Goal: Transaction & Acquisition: Purchase product/service

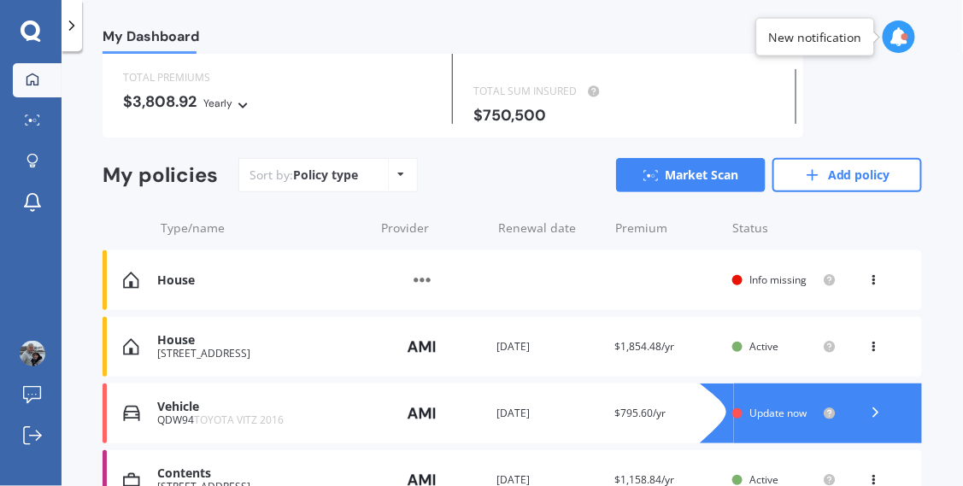
scroll to position [94, 0]
click at [873, 408] on polyline at bounding box center [875, 412] width 4 height 9
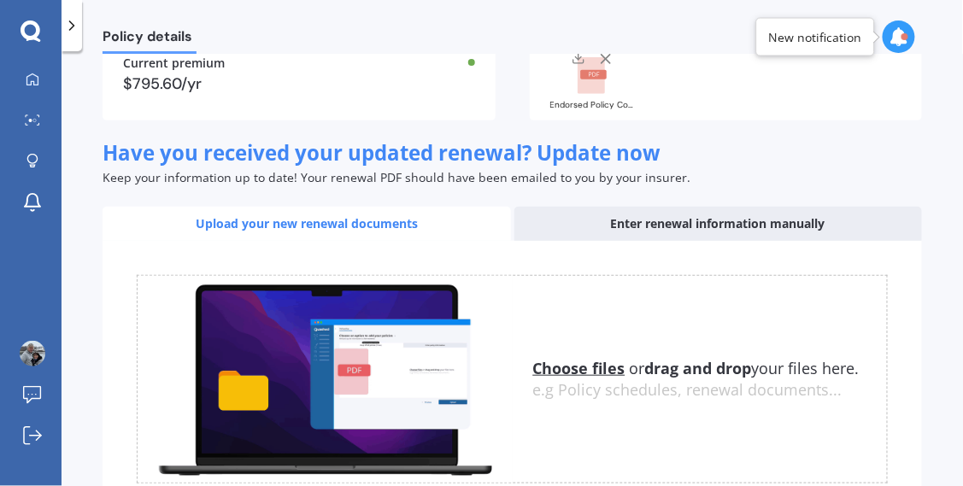
scroll to position [188, 0]
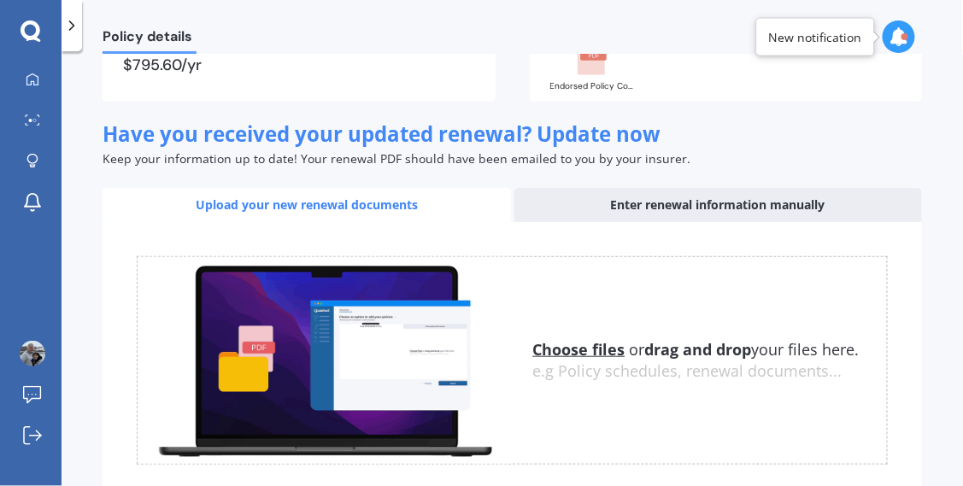
click at [593, 188] on div "Enter renewal information manually" at bounding box center [718, 205] width 408 height 34
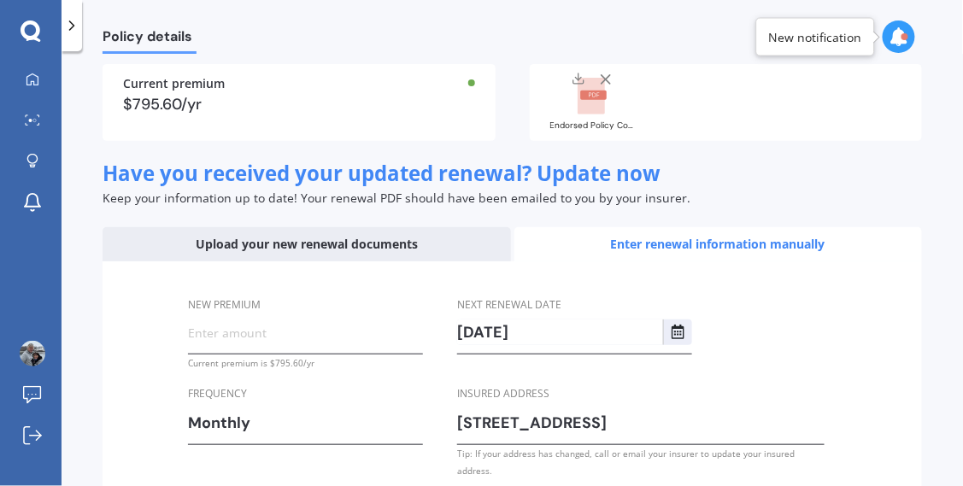
click at [214, 319] on input "New premium" at bounding box center [305, 332] width 235 height 26
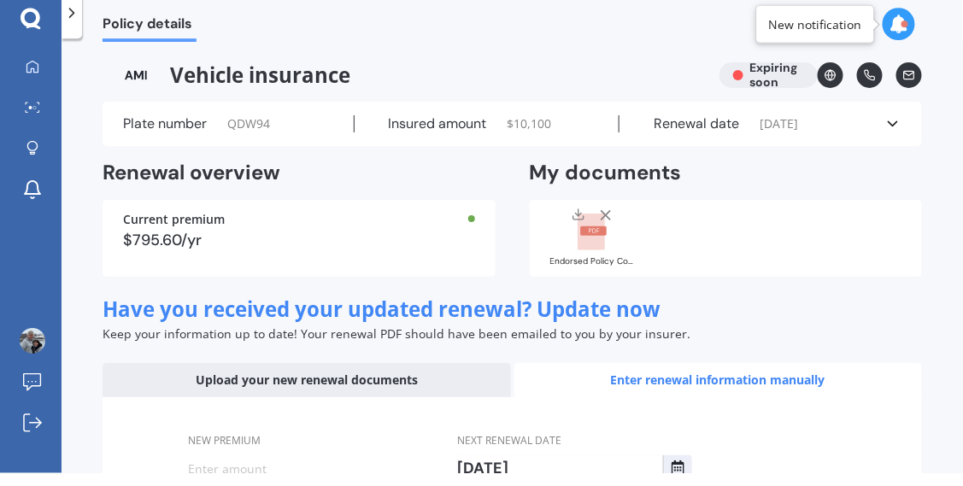
scroll to position [82, 0]
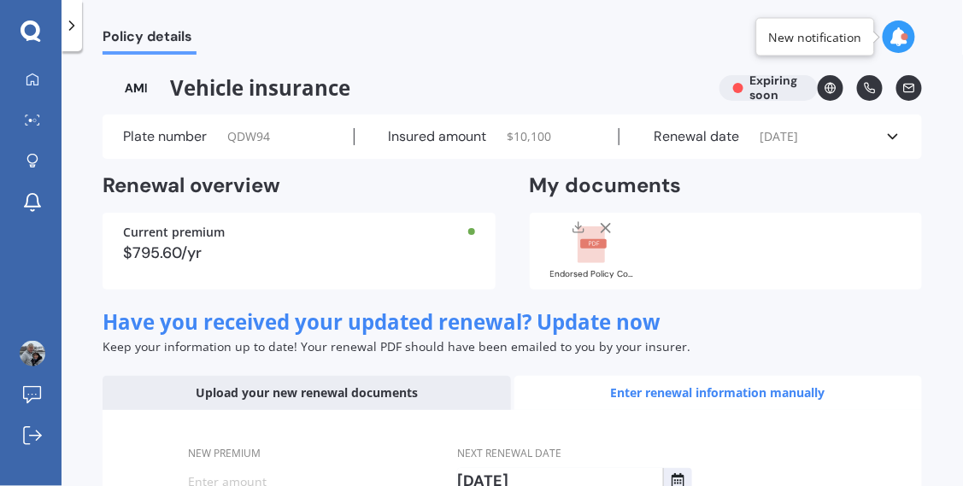
click at [349, 468] on input "New premium" at bounding box center [305, 481] width 235 height 26
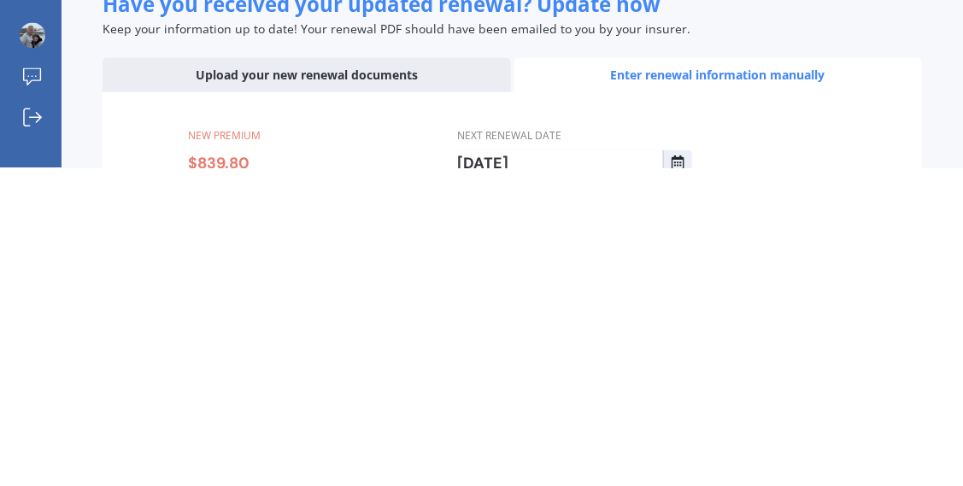
type input "$839.85"
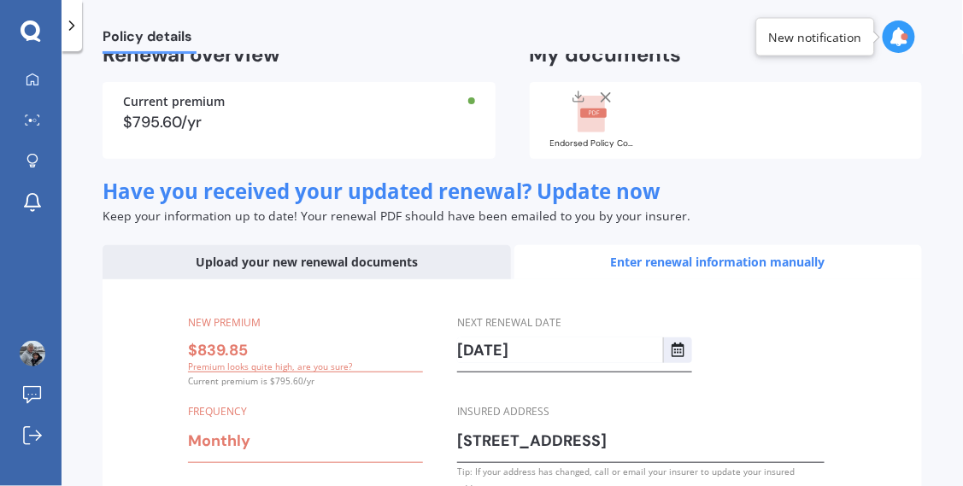
scroll to position [149, 0]
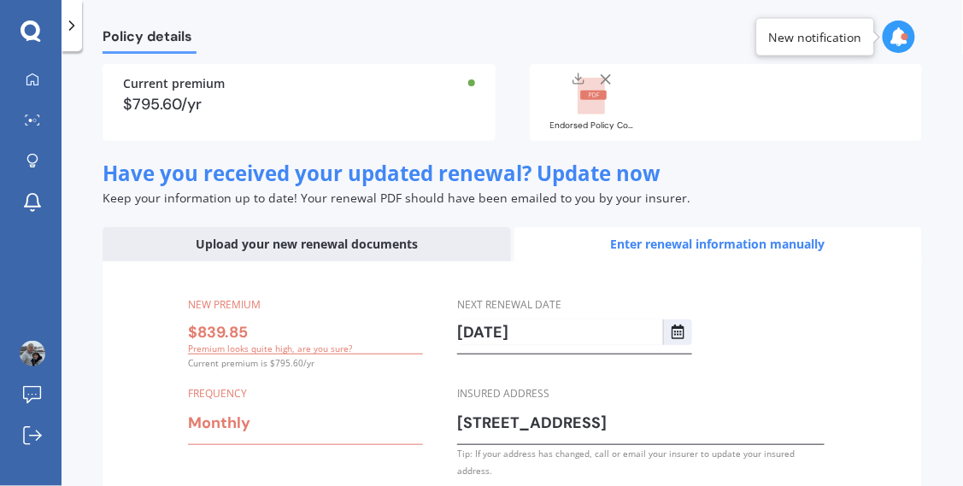
select select "03"
select select "10"
select select "2026"
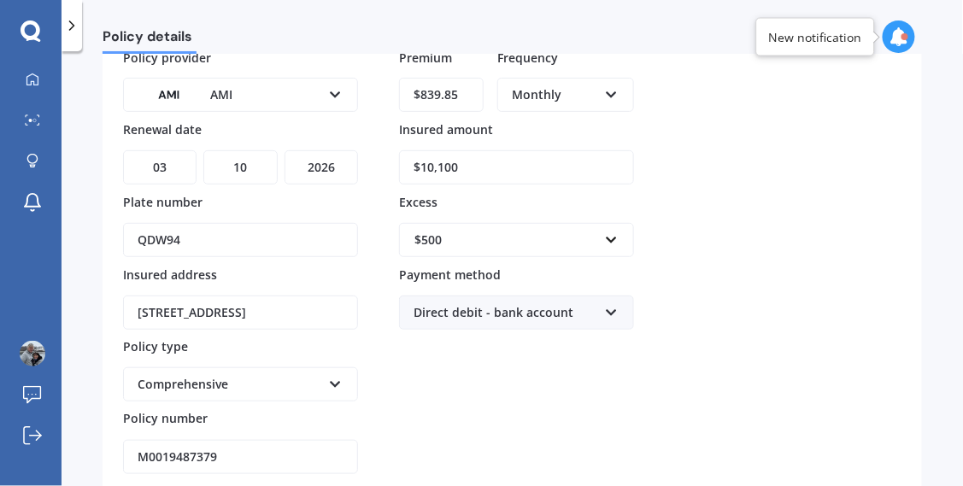
scroll to position [150, 0]
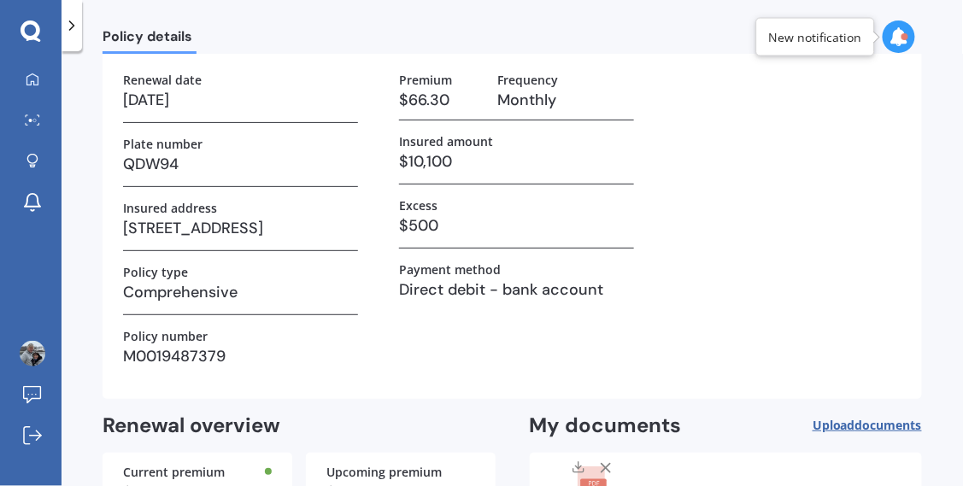
scroll to position [139, 0]
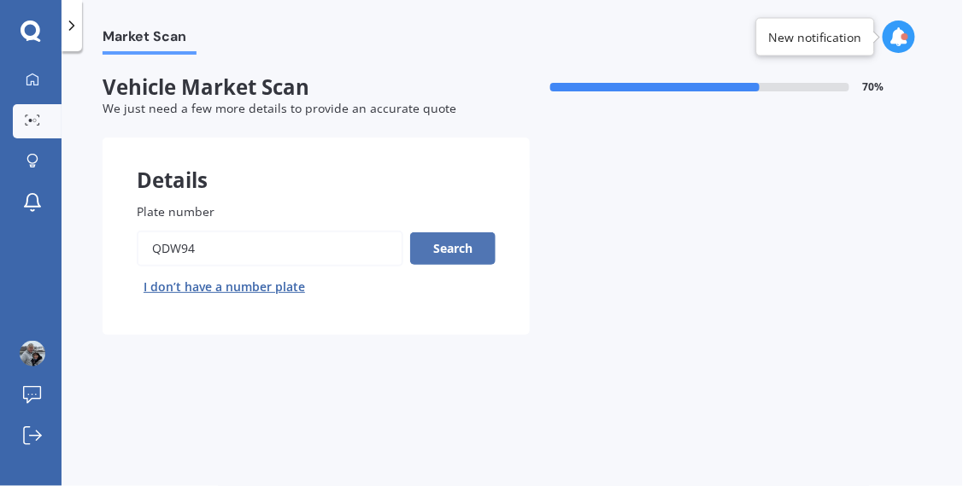
click at [450, 232] on button "Search" at bounding box center [452, 248] width 85 height 32
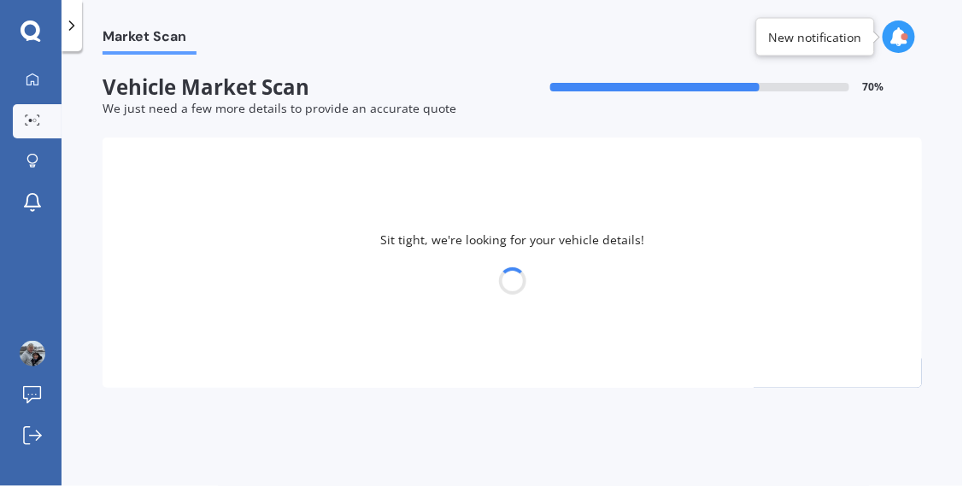
select select "TOYOTA"
select select "VITZ"
select select "21"
select select "01"
select select "1972"
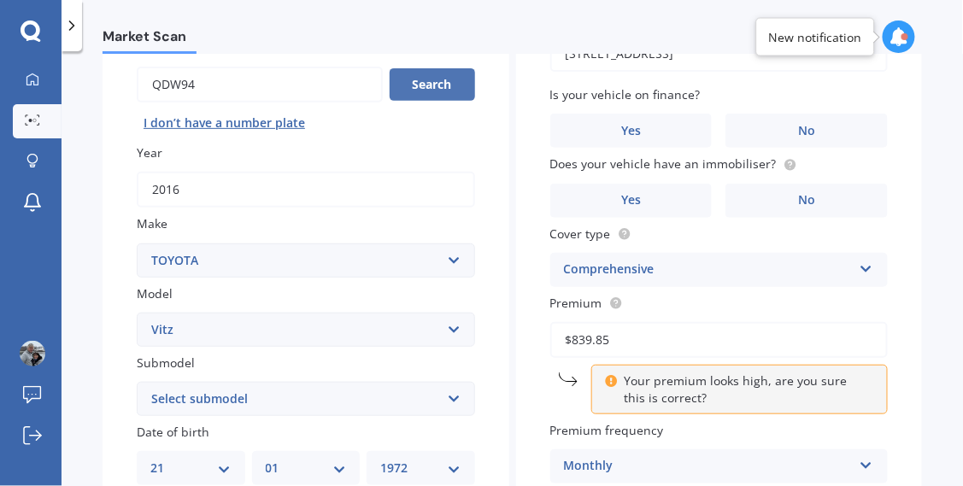
scroll to position [165, 0]
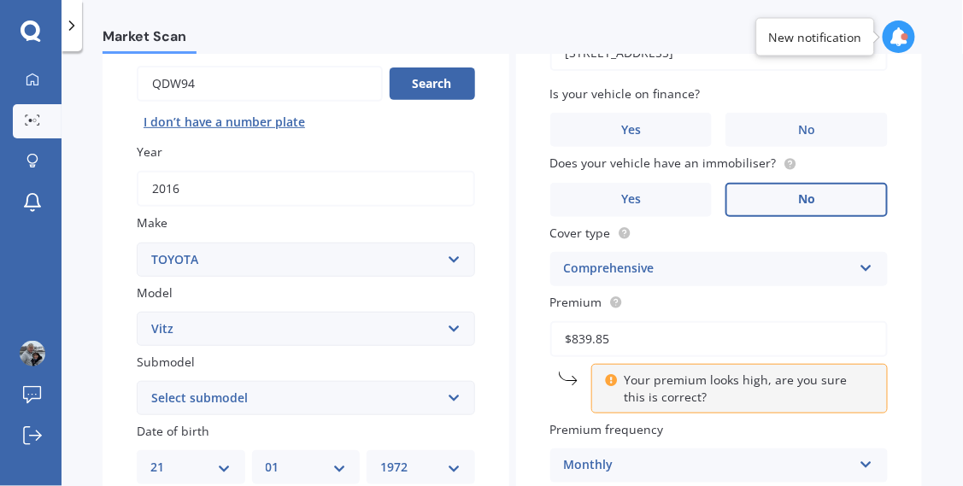
click at [824, 183] on label "No" at bounding box center [806, 200] width 162 height 34
click at [0, 0] on input "No" at bounding box center [0, 0] width 0 height 0
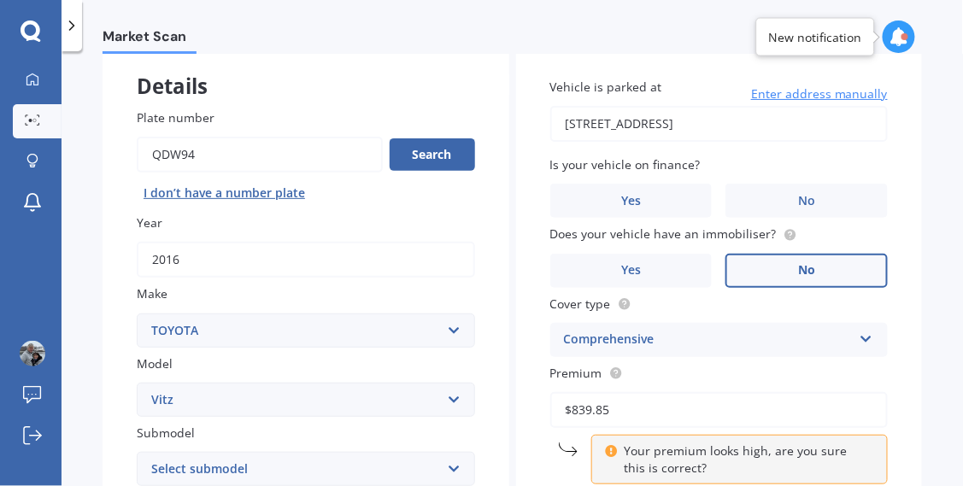
scroll to position [95, 0]
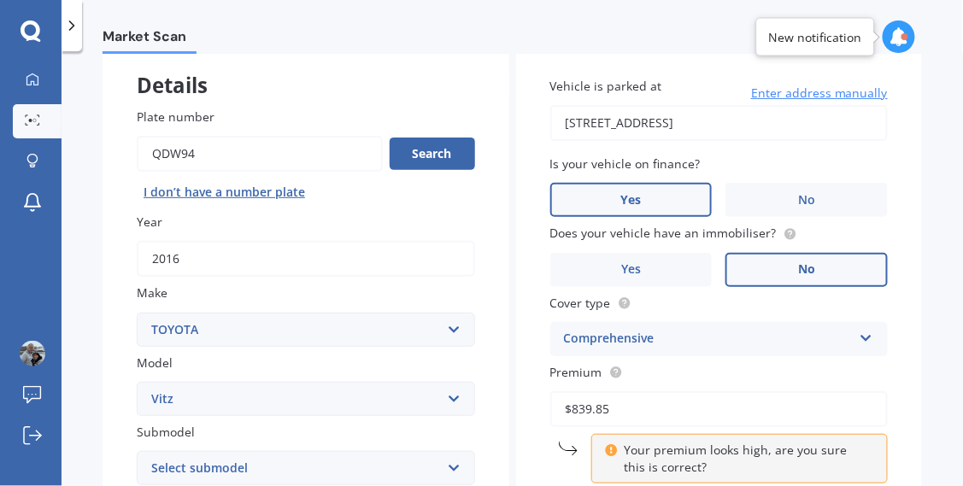
click at [656, 183] on label "Yes" at bounding box center [631, 200] width 162 height 34
click at [0, 0] on input "Yes" at bounding box center [0, 0] width 0 height 0
click at [808, 183] on label "No" at bounding box center [806, 200] width 162 height 34
click at [0, 0] on input "No" at bounding box center [0, 0] width 0 height 0
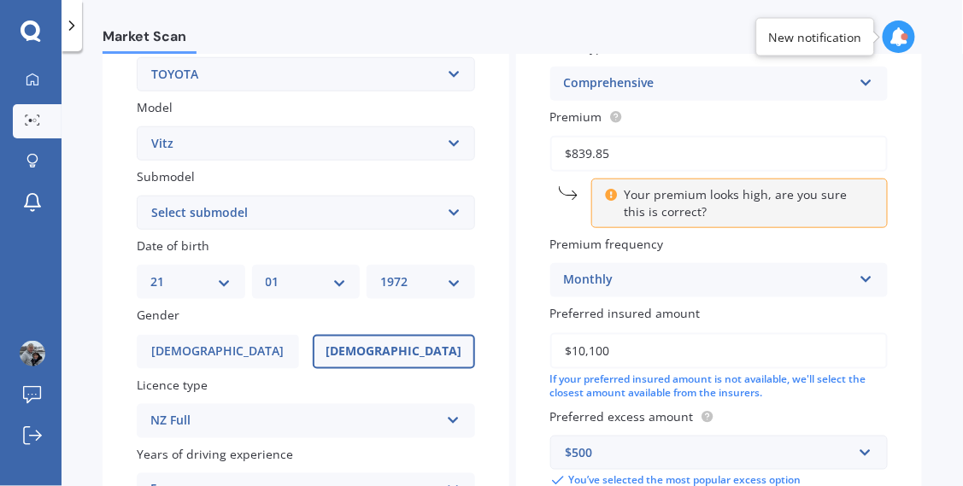
scroll to position [355, 0]
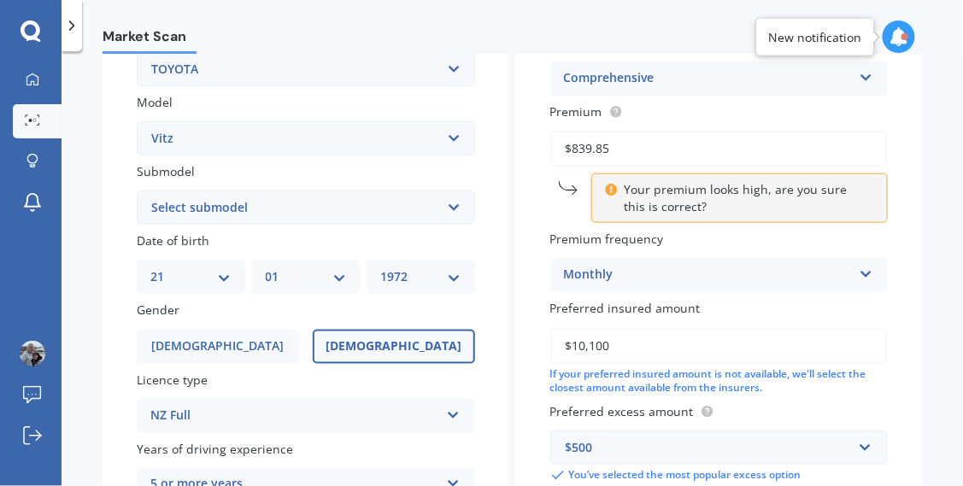
click at [861, 265] on icon at bounding box center [866, 271] width 15 height 12
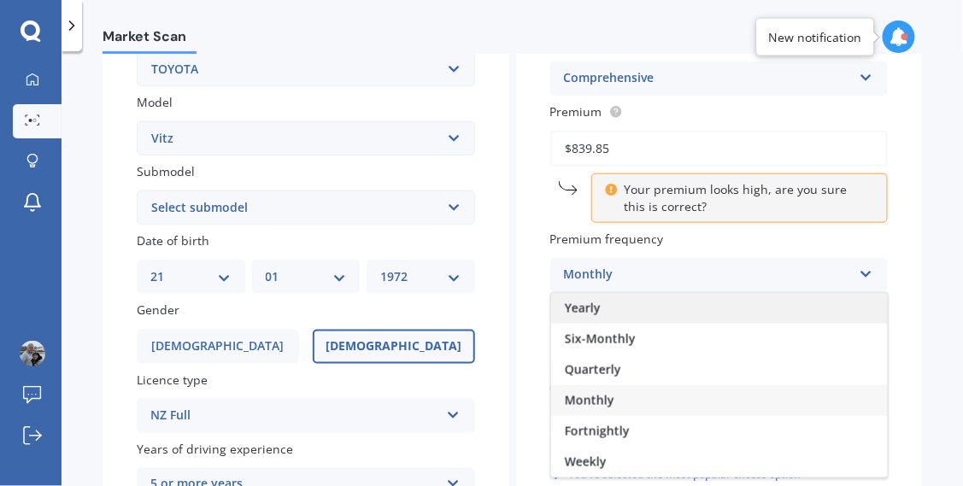
click at [591, 293] on div "Yearly" at bounding box center [719, 308] width 337 height 31
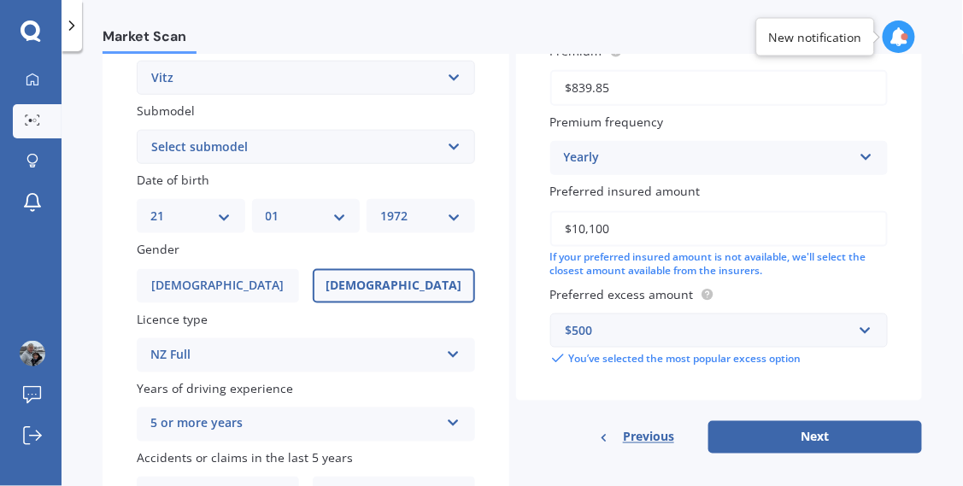
scroll to position [426, 0]
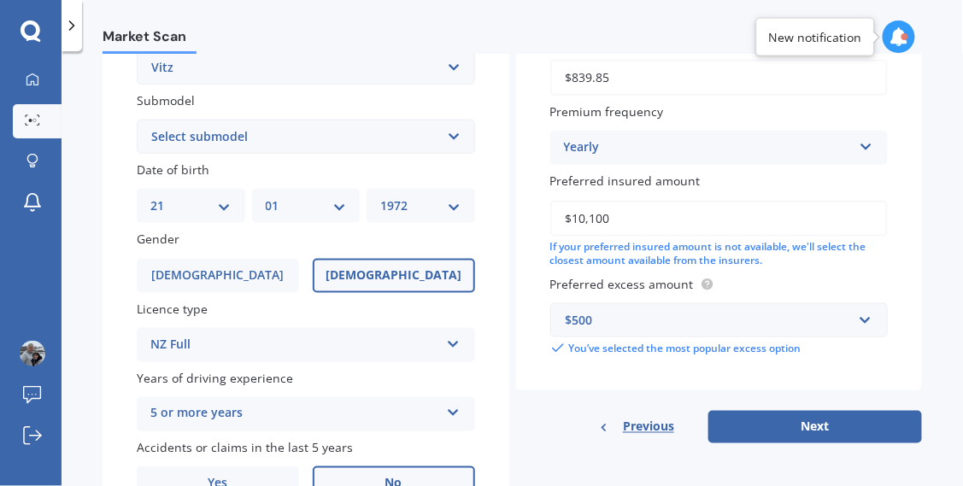
click at [424, 466] on label "No" at bounding box center [394, 483] width 162 height 34
click at [0, 0] on input "No" at bounding box center [0, 0] width 0 height 0
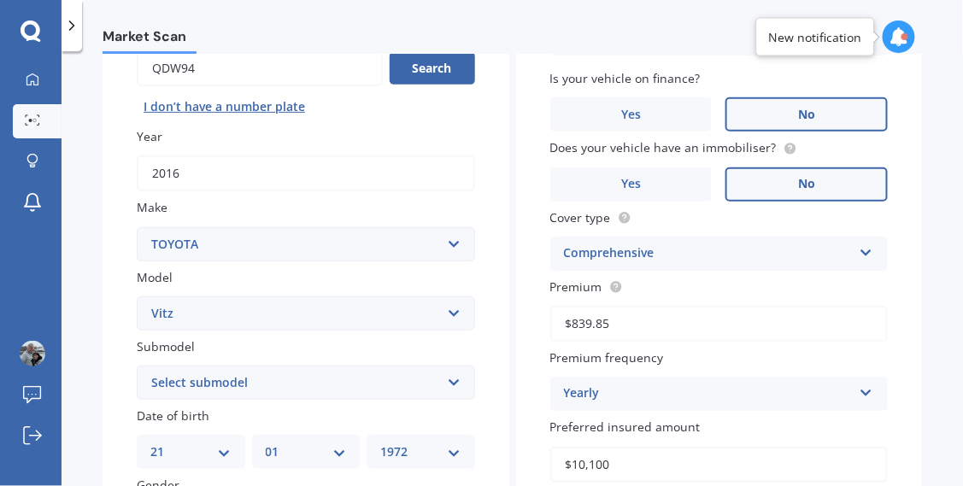
scroll to position [179, 0]
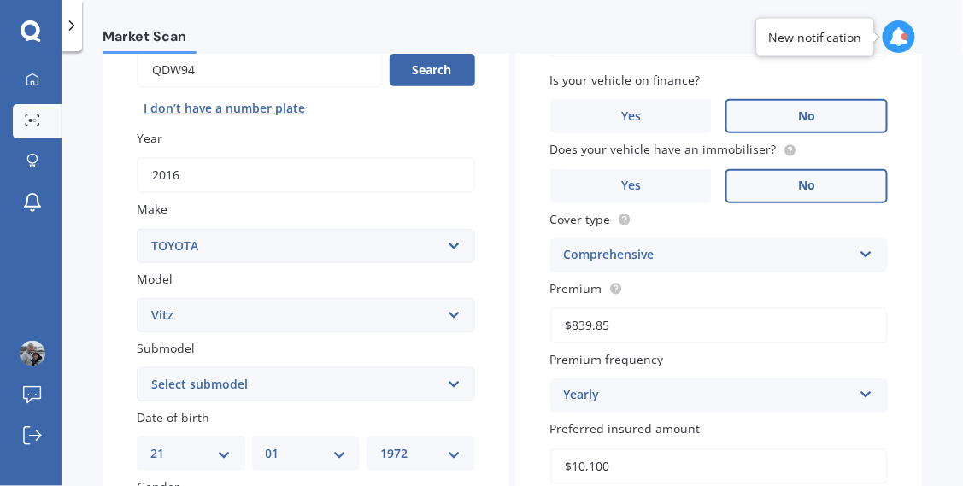
click at [464, 367] on select "Select submodel (All) Hybrid RS RS Turbo" at bounding box center [306, 384] width 338 height 34
click at [490, 323] on div "Plate number Search I don’t have a number plate Year [DATE] Make Select make AC…" at bounding box center [306, 387] width 407 height 794
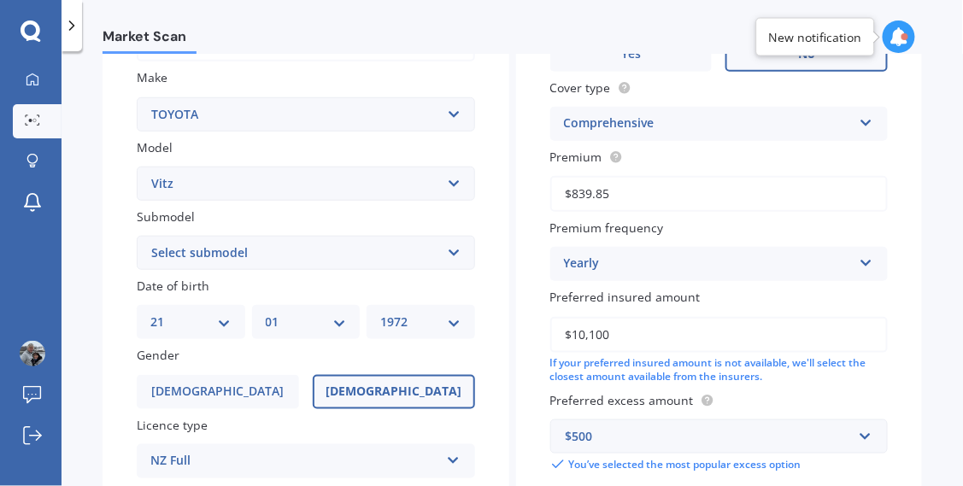
scroll to position [426, 0]
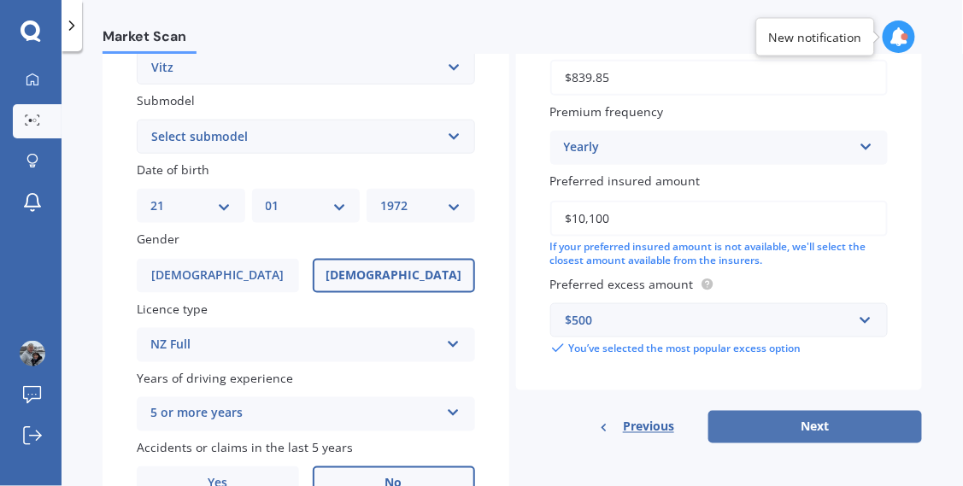
click at [873, 411] on button "Next" at bounding box center [815, 427] width 214 height 32
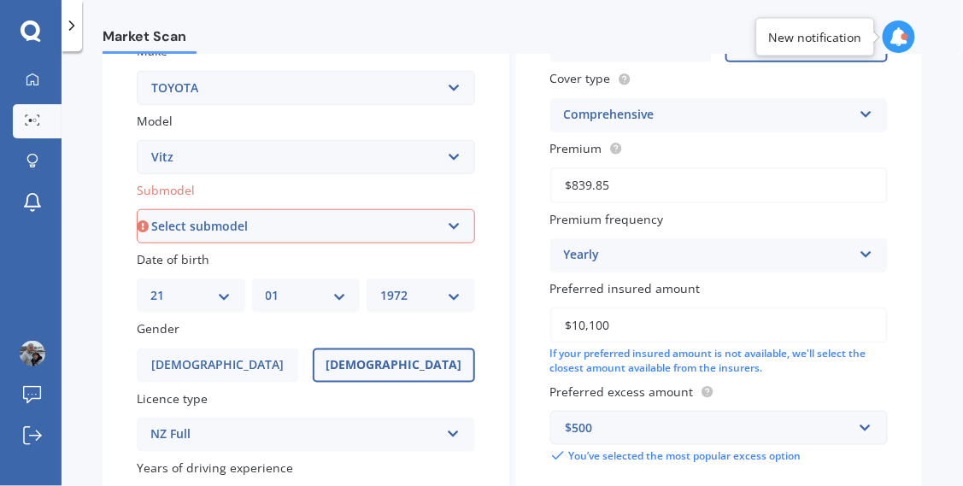
scroll to position [335, 0]
click at [460, 211] on select "Select submodel (All) Hybrid RS RS Turbo" at bounding box center [306, 228] width 338 height 34
select select "RS"
click at [137, 211] on select "Select submodel (All) Hybrid RS RS Turbo" at bounding box center [306, 228] width 338 height 34
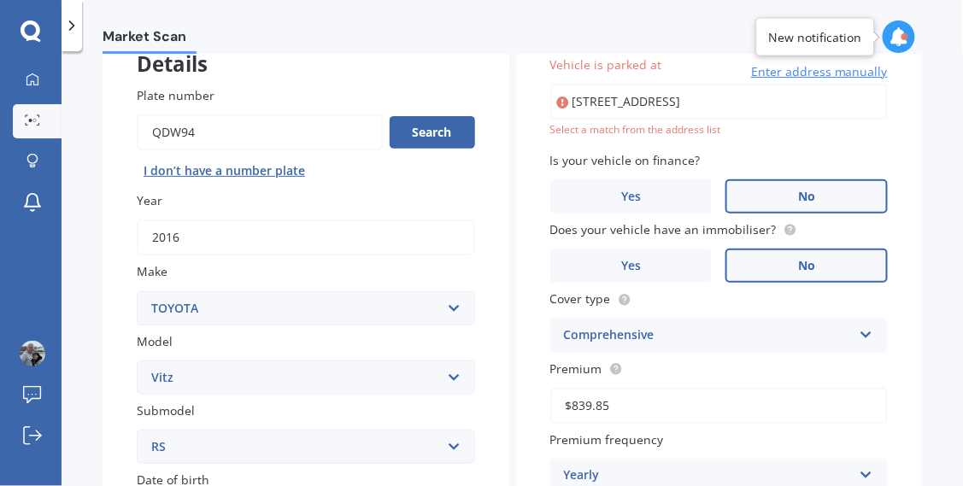
scroll to position [103, 0]
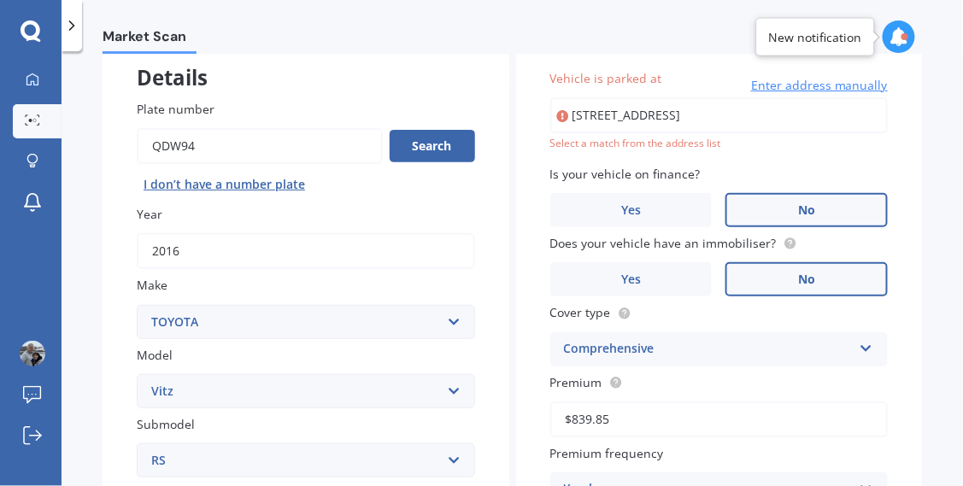
type input "[STREET_ADDRESS]"
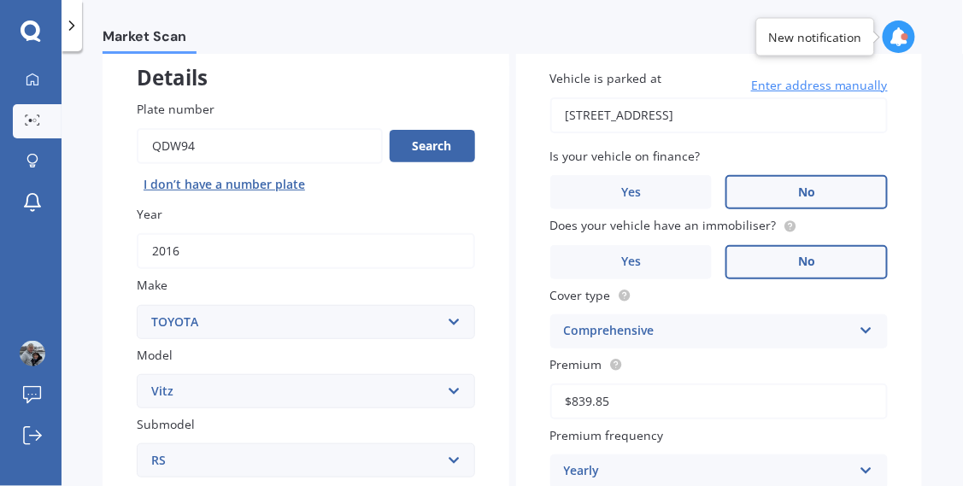
click at [934, 249] on div "Market Scan Vehicle Market Scan 70 % We just need a few more details to provide…" at bounding box center [512, 272] width 901 height 435
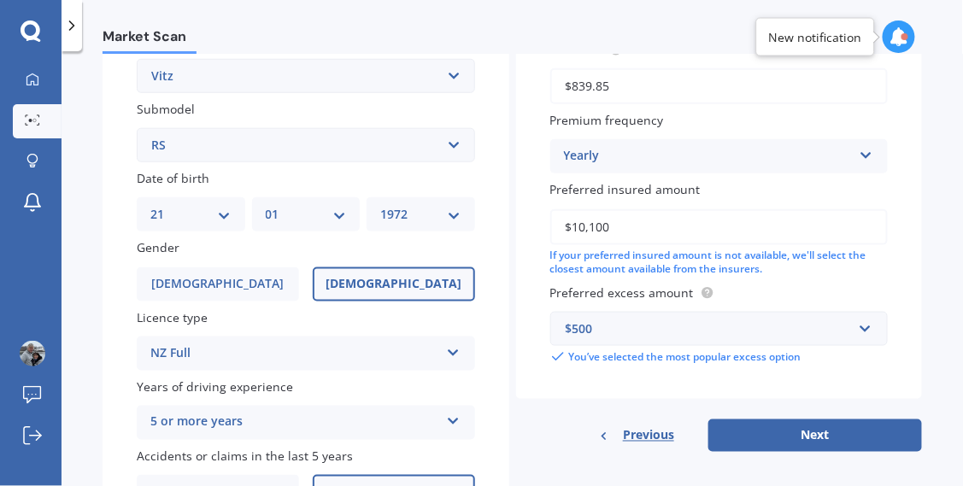
scroll to position [425, 0]
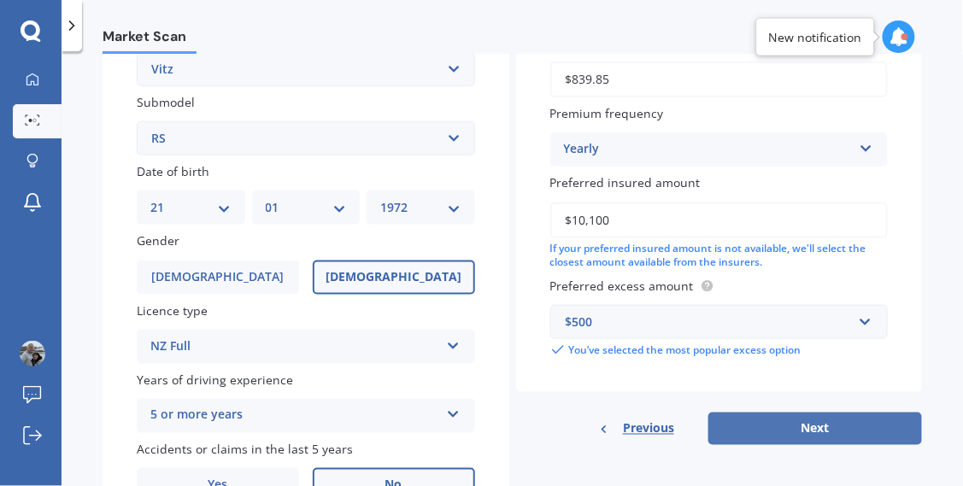
click at [850, 413] on button "Next" at bounding box center [815, 429] width 214 height 32
select select "21"
select select "01"
select select "1972"
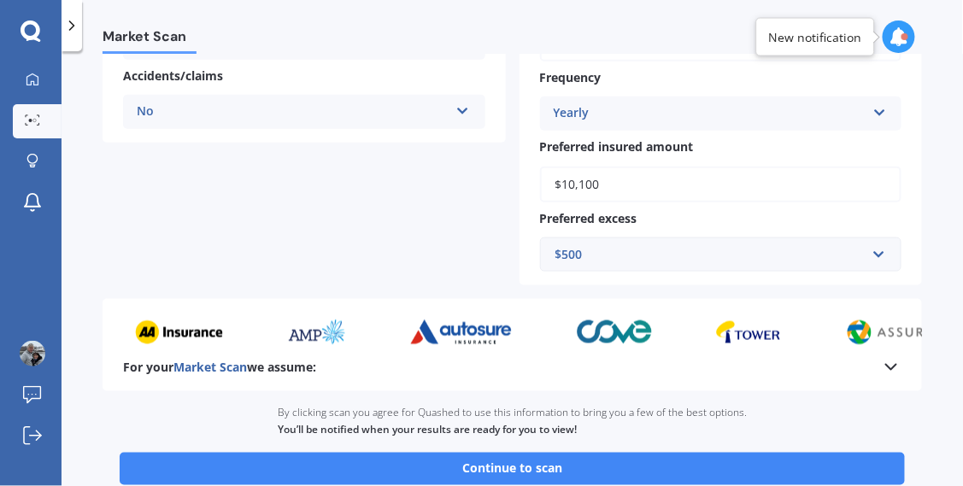
scroll to position [442, 0]
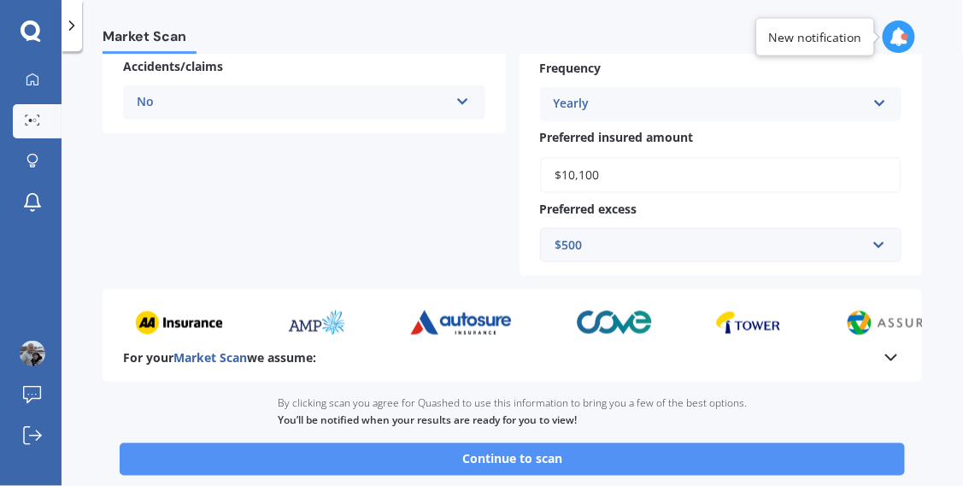
click at [774, 460] on button "Continue to scan" at bounding box center [512, 459] width 785 height 32
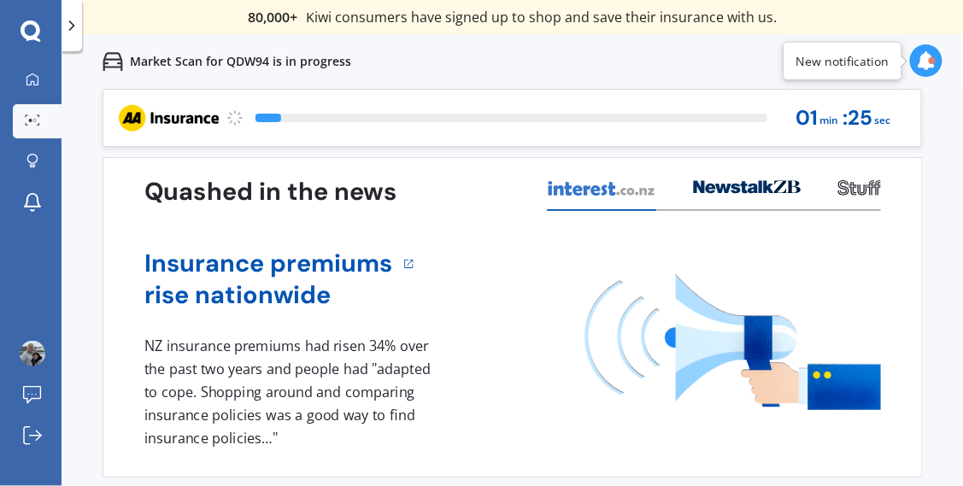
scroll to position [94, 0]
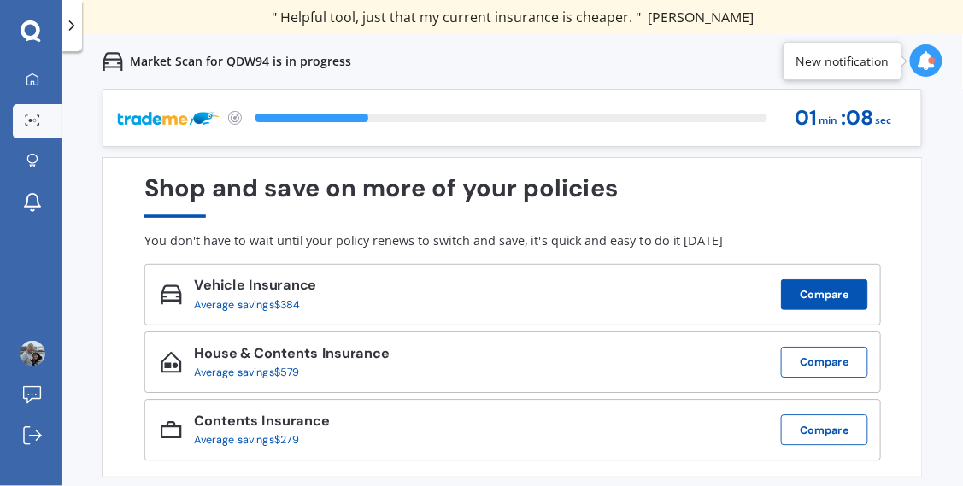
click at [847, 279] on button "Compare" at bounding box center [824, 294] width 87 height 31
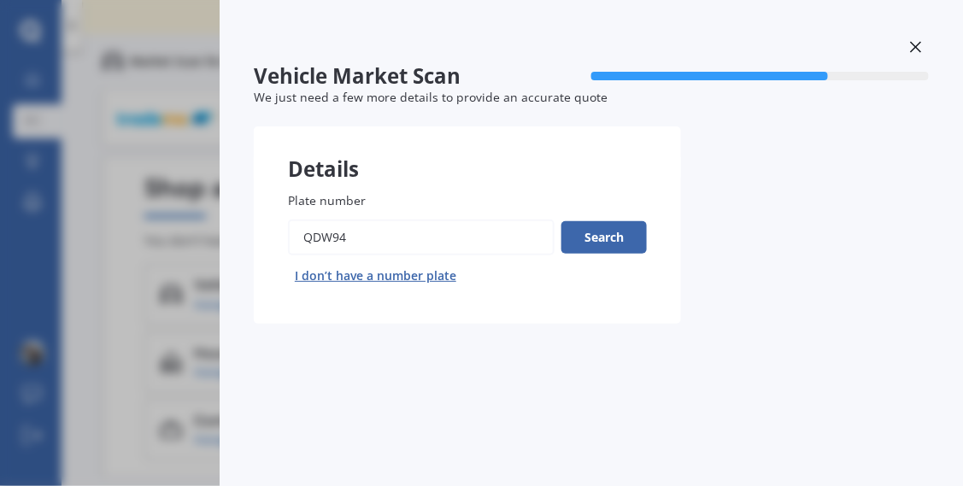
scroll to position [0, 0]
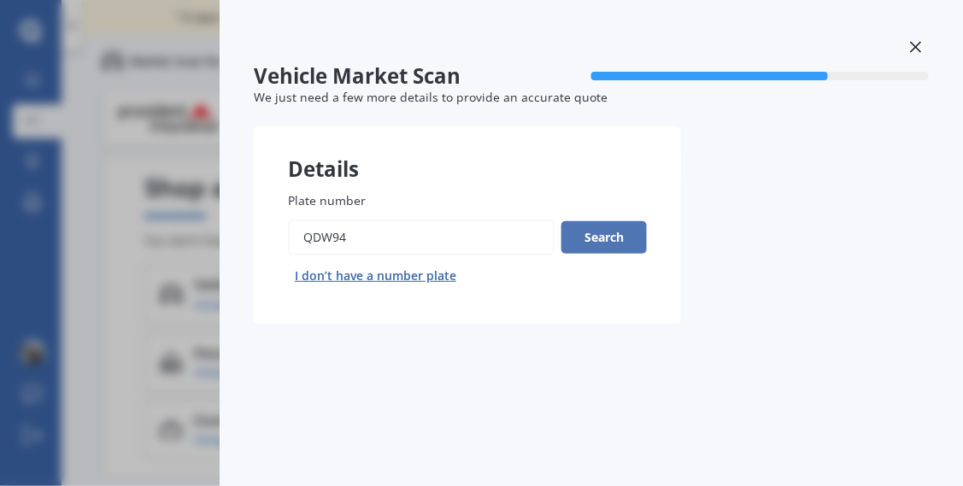
click at [610, 232] on button "Search" at bounding box center [603, 237] width 85 height 32
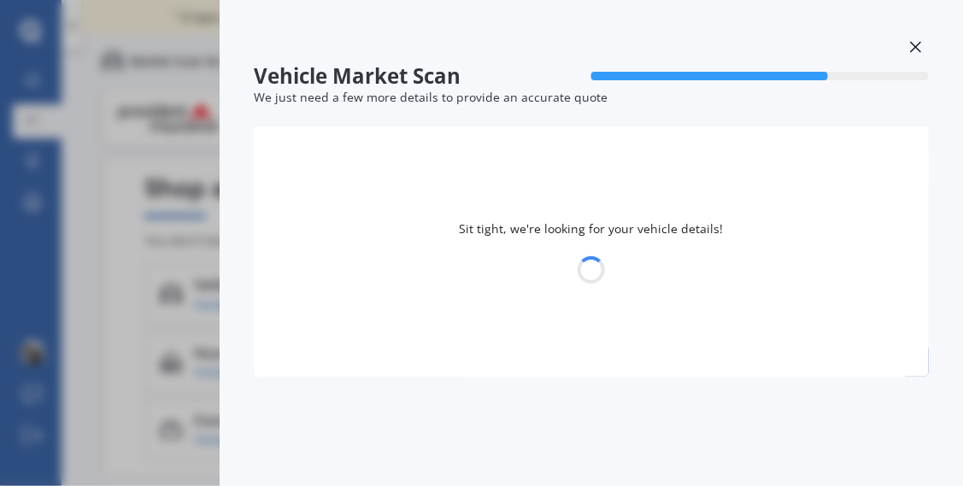
select select "TOYOTA"
select select "VITZ"
select select "21"
select select "01"
select select "1972"
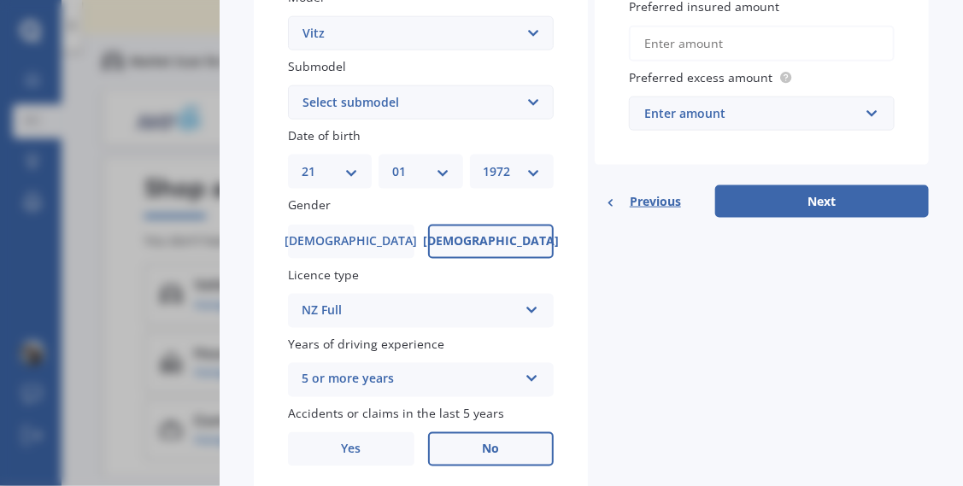
scroll to position [448, 0]
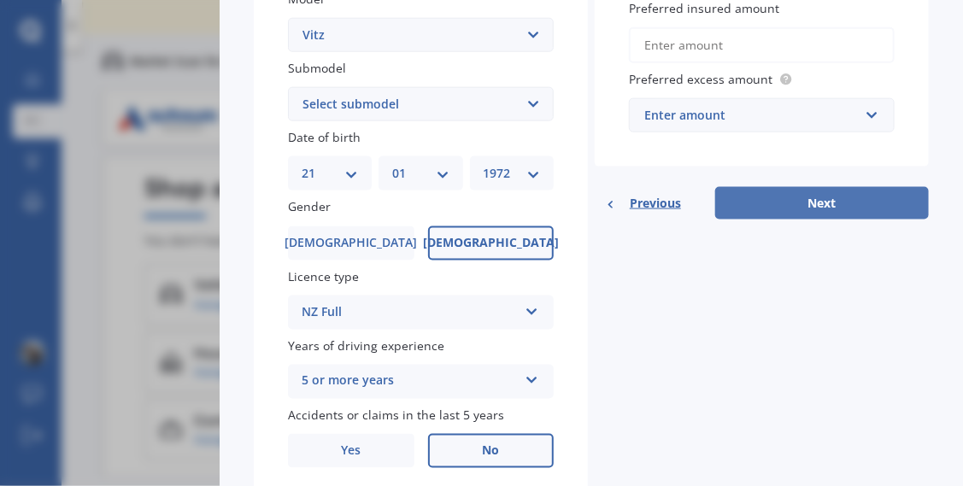
click at [864, 196] on button "Next" at bounding box center [822, 203] width 214 height 32
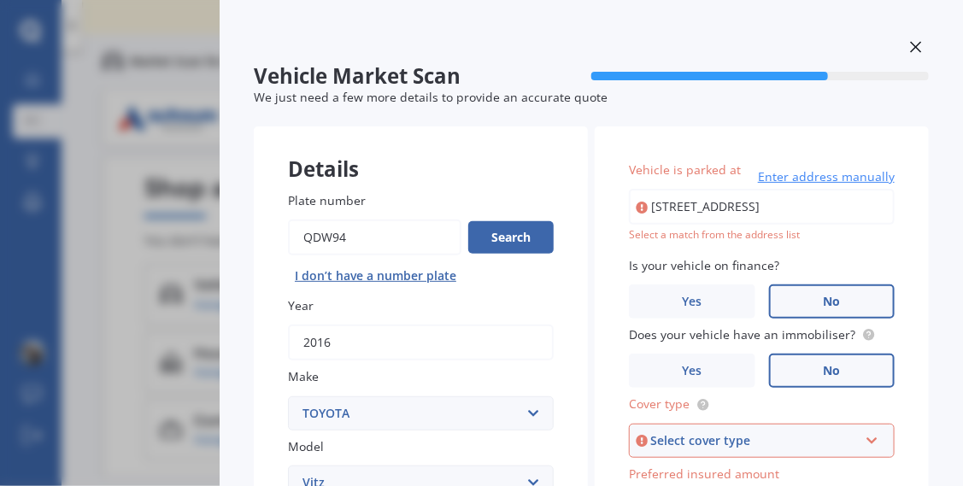
scroll to position [268, 0]
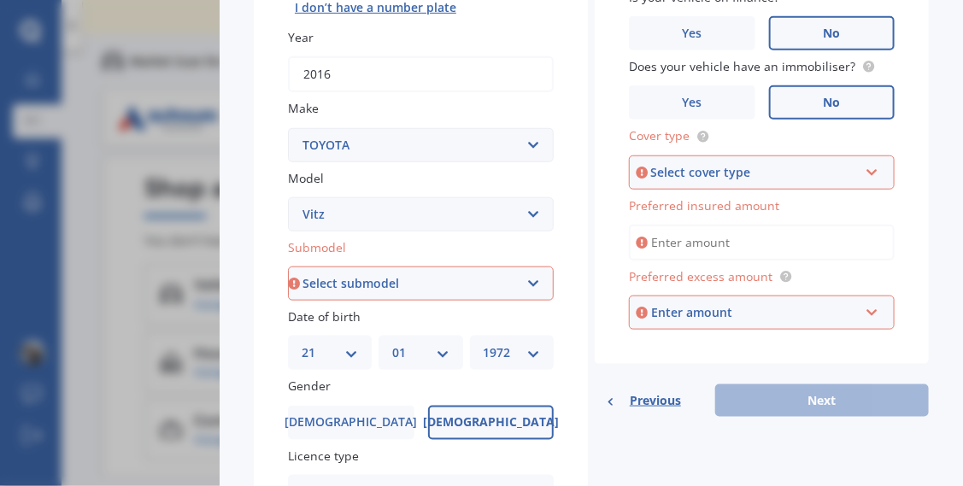
click at [700, 240] on input "Preferred insured amount" at bounding box center [762, 243] width 266 height 36
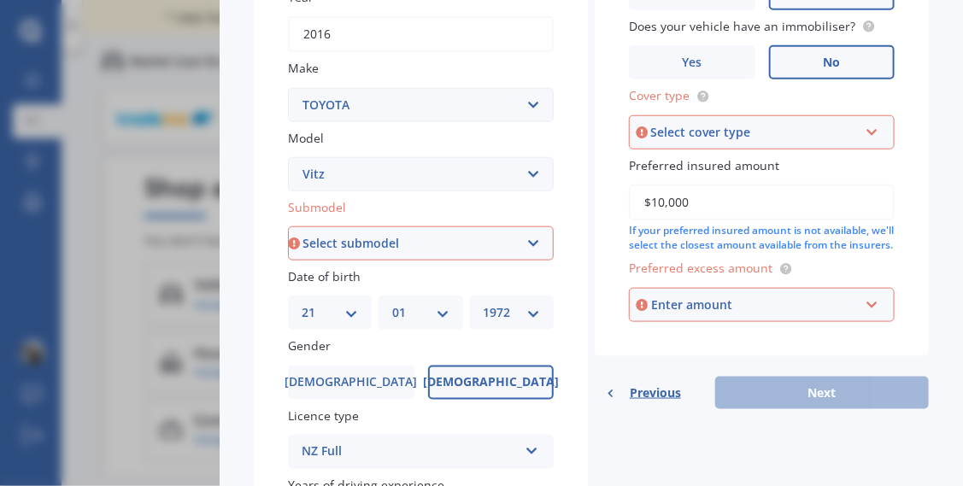
type input "$10,000"
click at [870, 321] on input "text" at bounding box center [755, 305] width 250 height 32
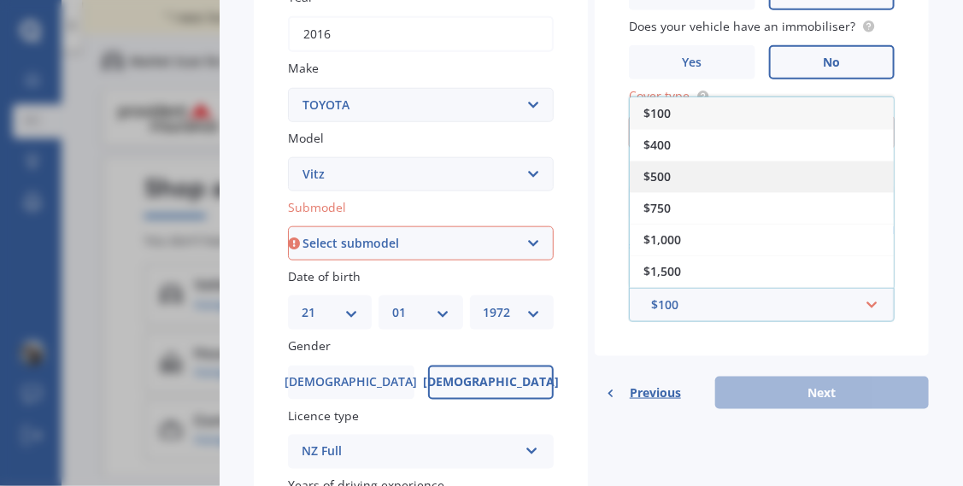
click at [653, 185] on span "$500" at bounding box center [656, 176] width 27 height 16
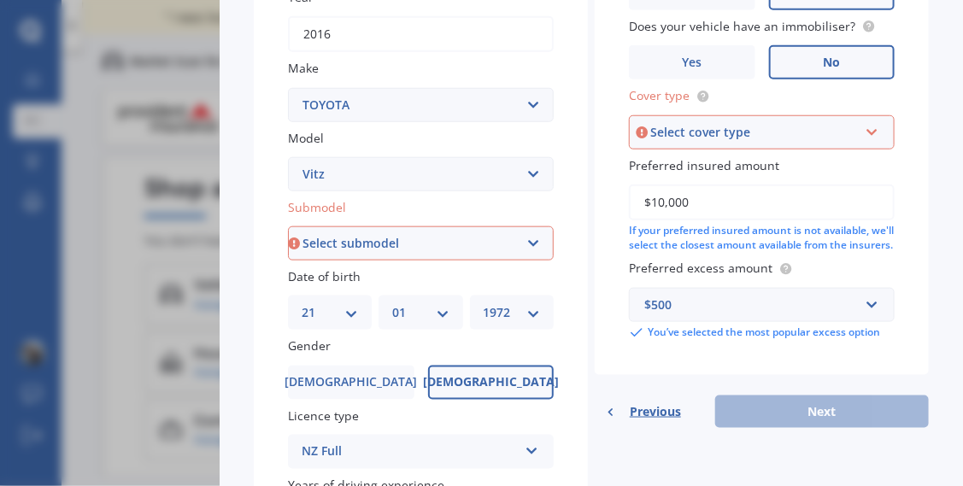
click at [864, 131] on icon at bounding box center [871, 129] width 15 height 12
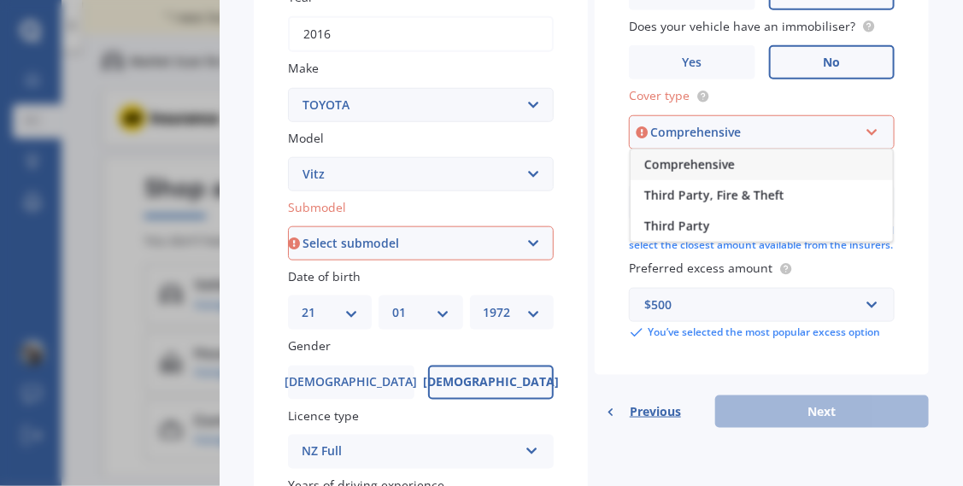
click at [733, 173] on div "Comprehensive" at bounding box center [761, 164] width 262 height 31
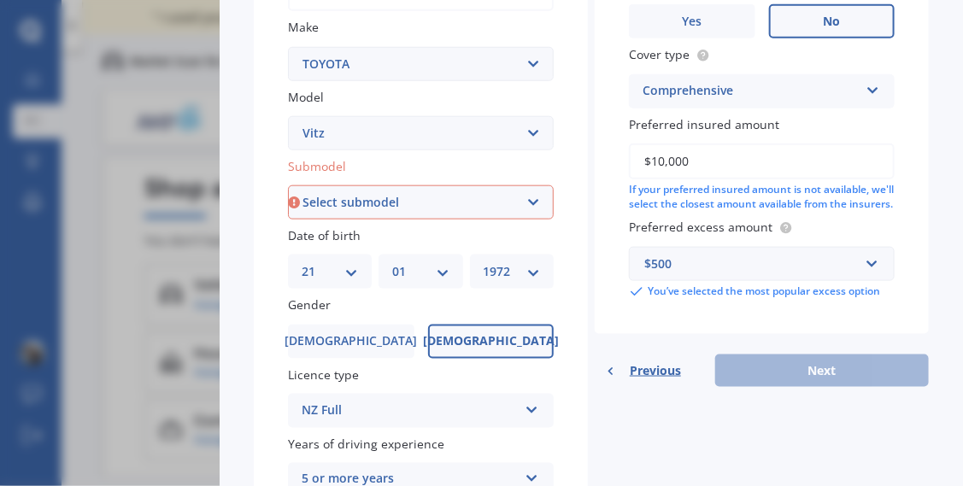
scroll to position [358, 0]
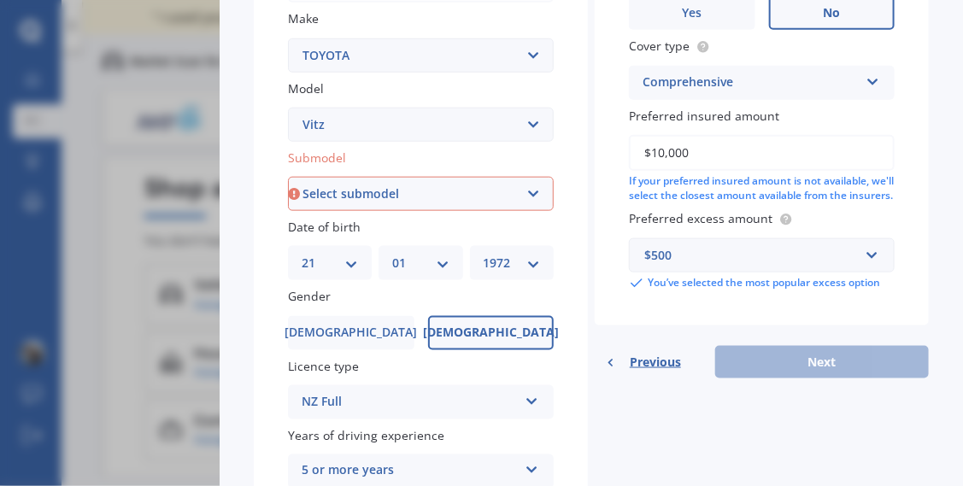
click at [535, 180] on select "Select submodel (All) Hybrid RS RS Turbo" at bounding box center [421, 194] width 266 height 34
select select "(ALL)"
click at [288, 177] on select "Select submodel (All) Hybrid RS RS Turbo" at bounding box center [421, 194] width 266 height 34
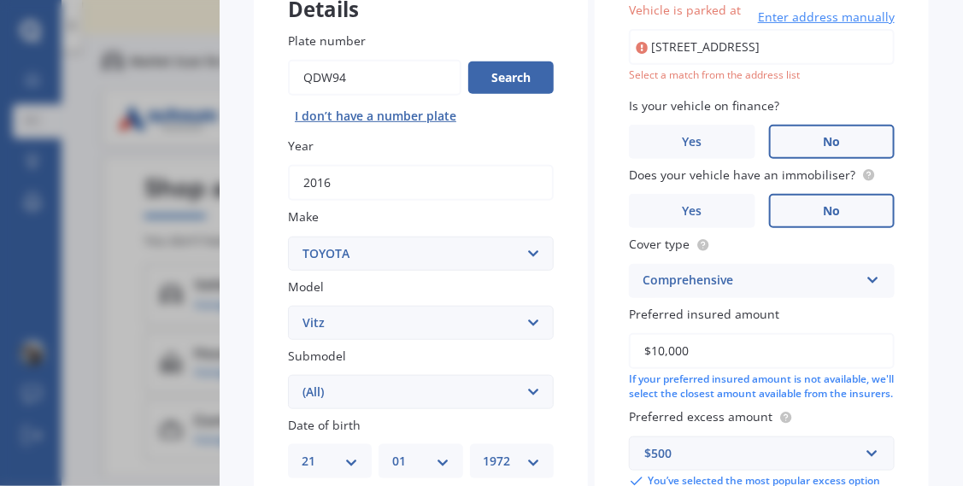
scroll to position [0, 63]
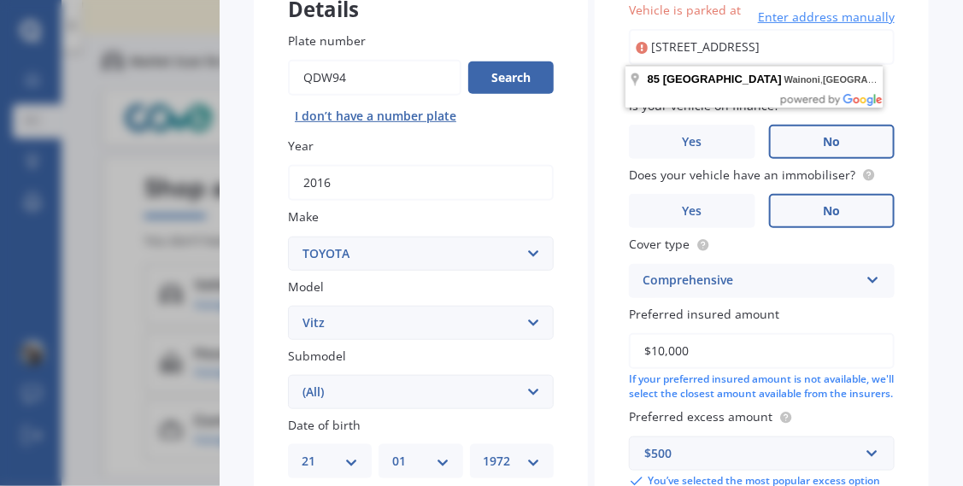
click at [782, 48] on input "[STREET_ADDRESS]" at bounding box center [762, 47] width 266 height 36
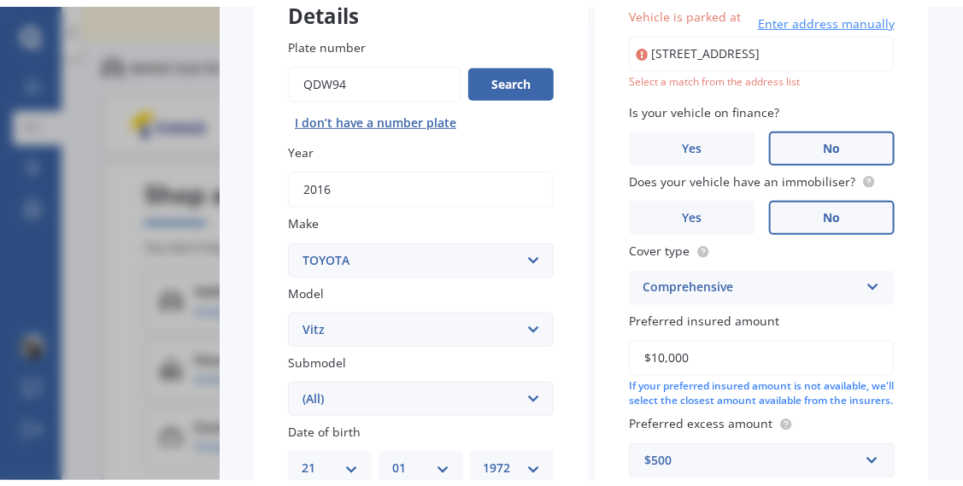
scroll to position [0, 0]
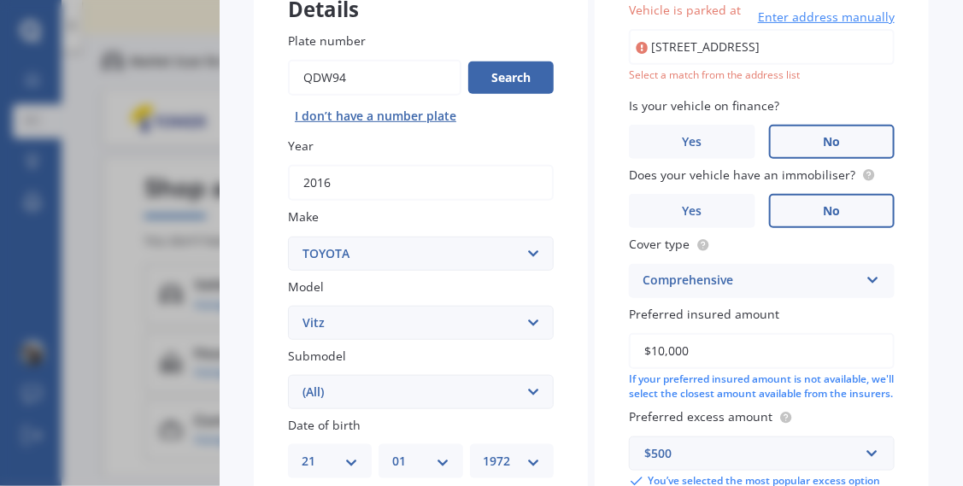
type input "[STREET_ADDRESS]"
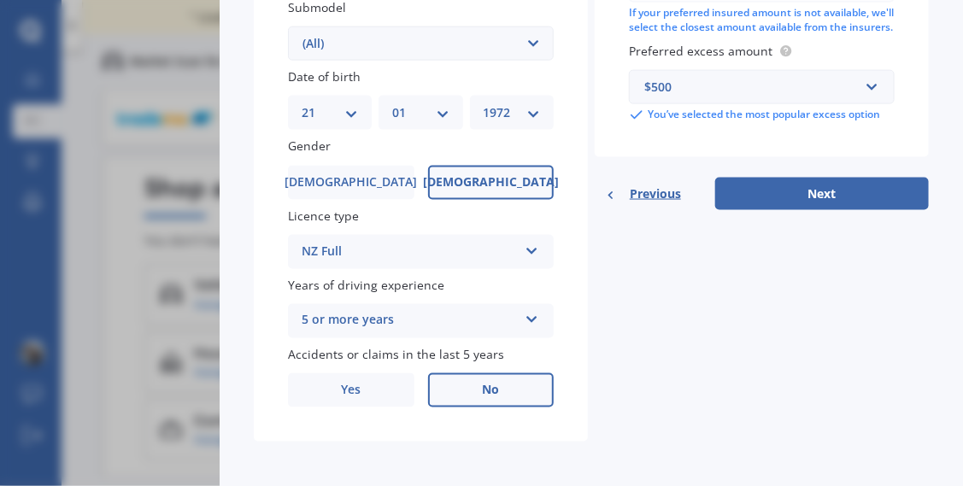
scroll to position [513, 0]
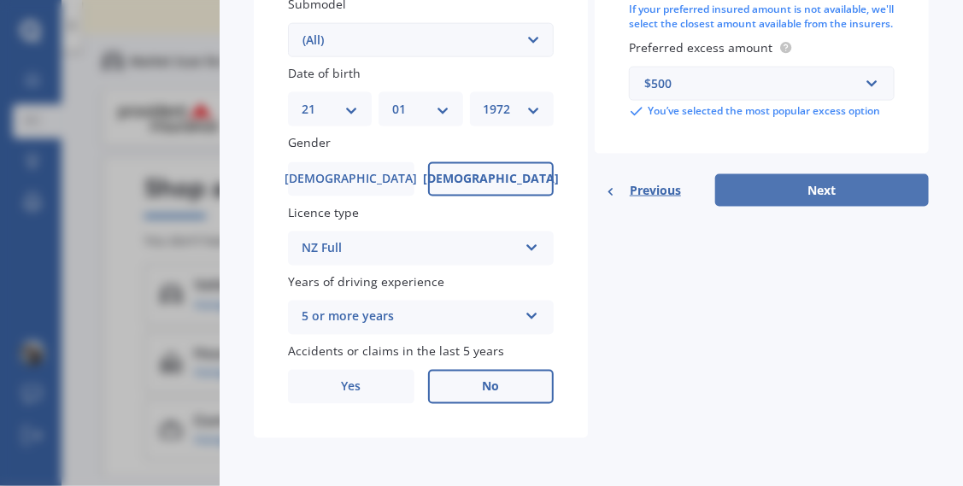
click at [861, 207] on button "Next" at bounding box center [822, 190] width 214 height 32
select select "21"
select select "01"
select select "1972"
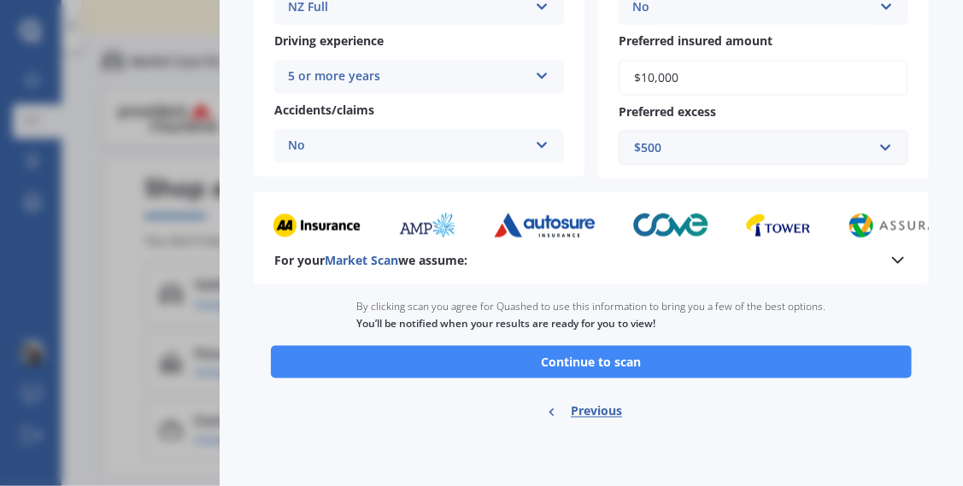
scroll to position [388, 0]
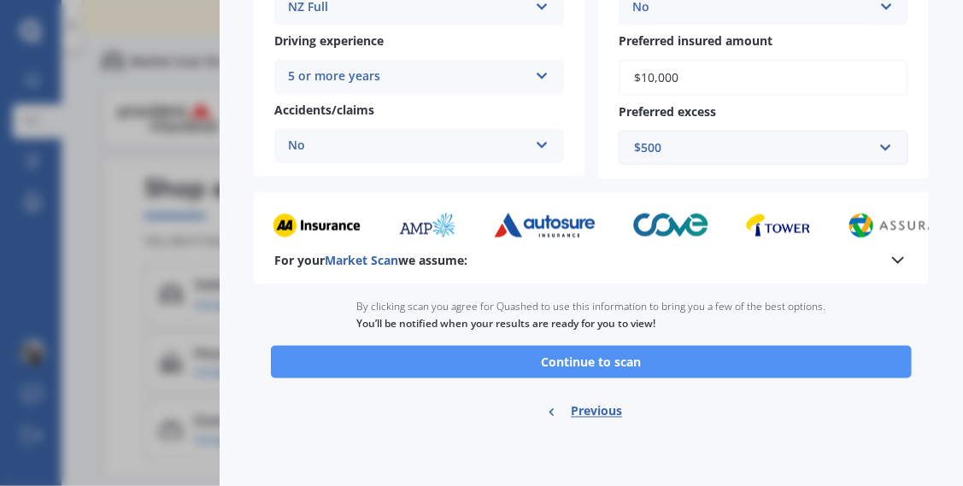
click at [614, 357] on button "Continue to scan" at bounding box center [591, 362] width 641 height 32
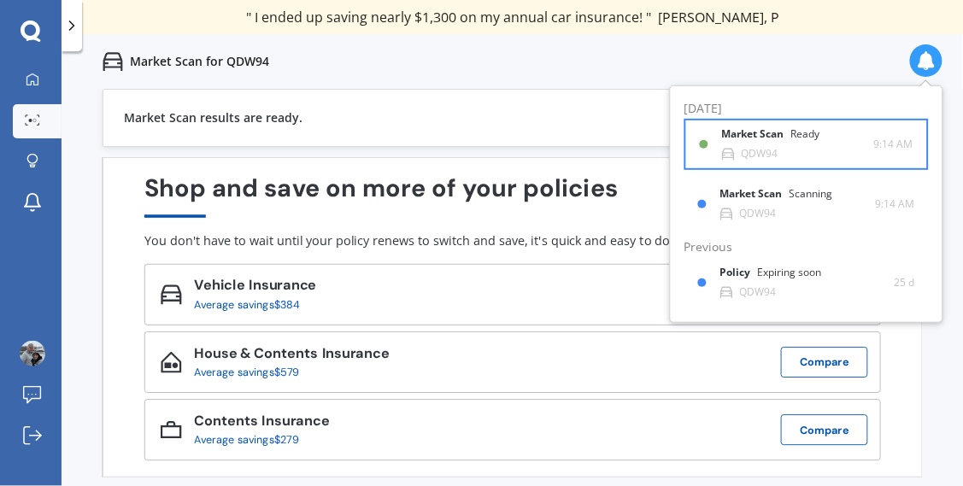
click at [741, 138] on b "Market Scan" at bounding box center [756, 134] width 69 height 12
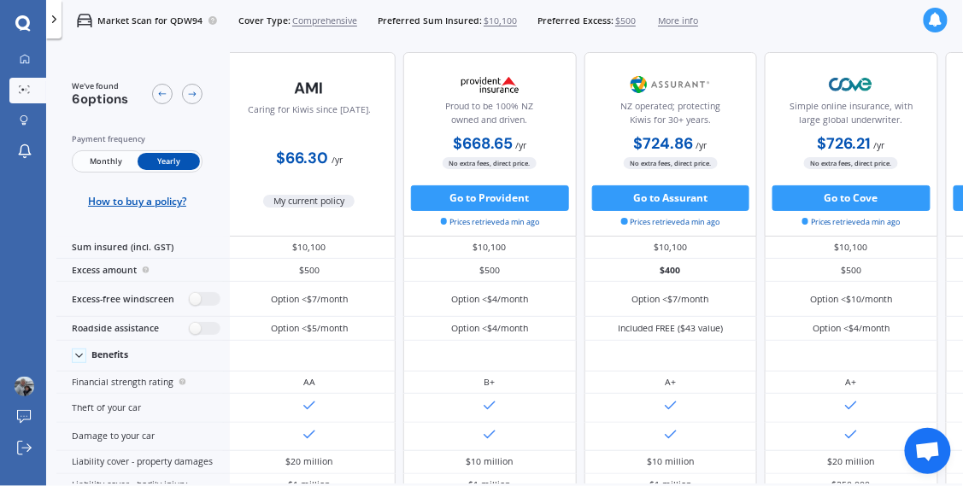
scroll to position [3, 0]
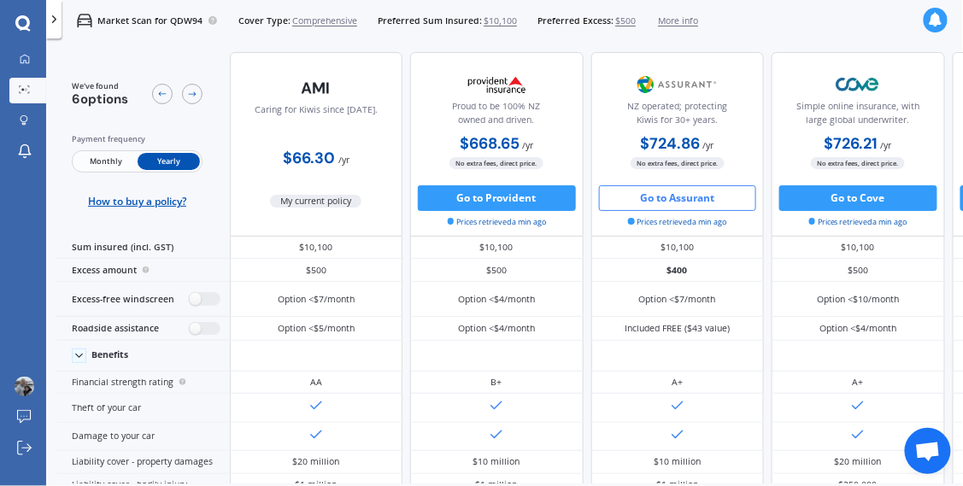
click at [693, 194] on button "Go to Assurant" at bounding box center [678, 198] width 158 height 26
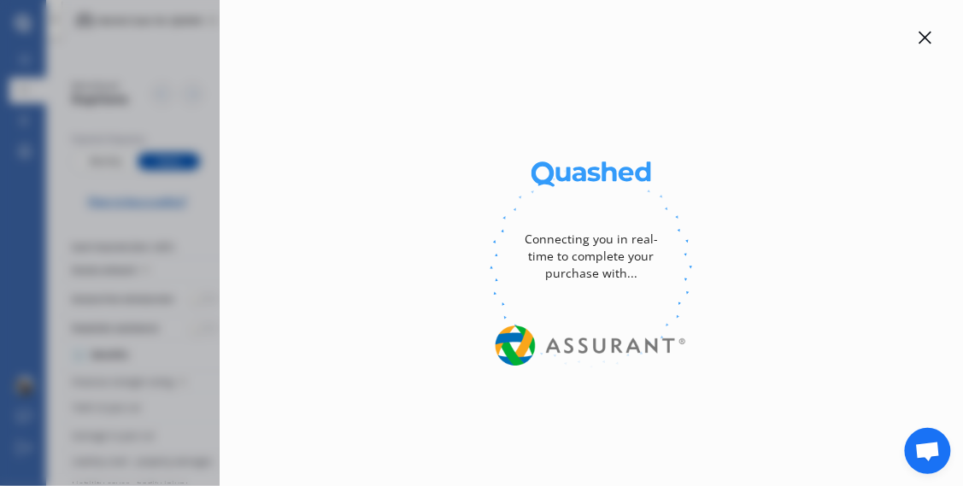
select select "full"
select select "0"
select select "Canterbury"
select select "TOYOTA"
select select "VITZ"
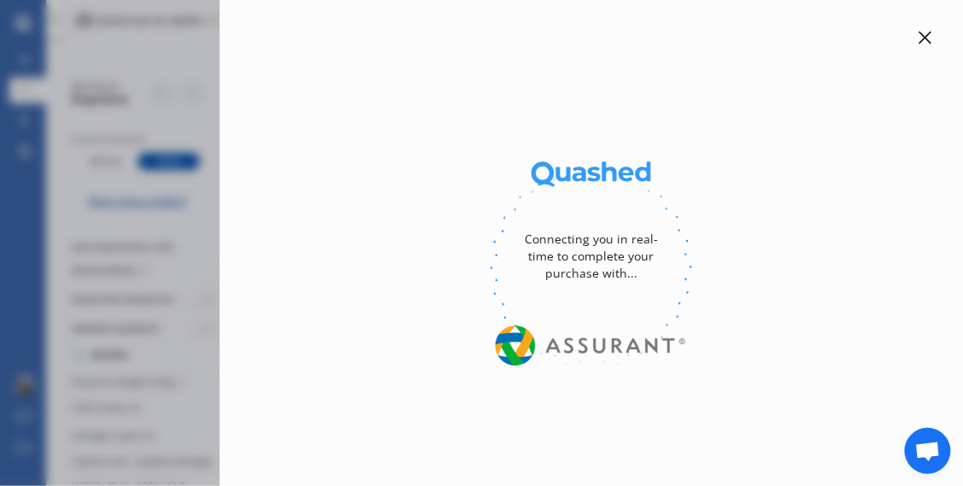
select select "RS"
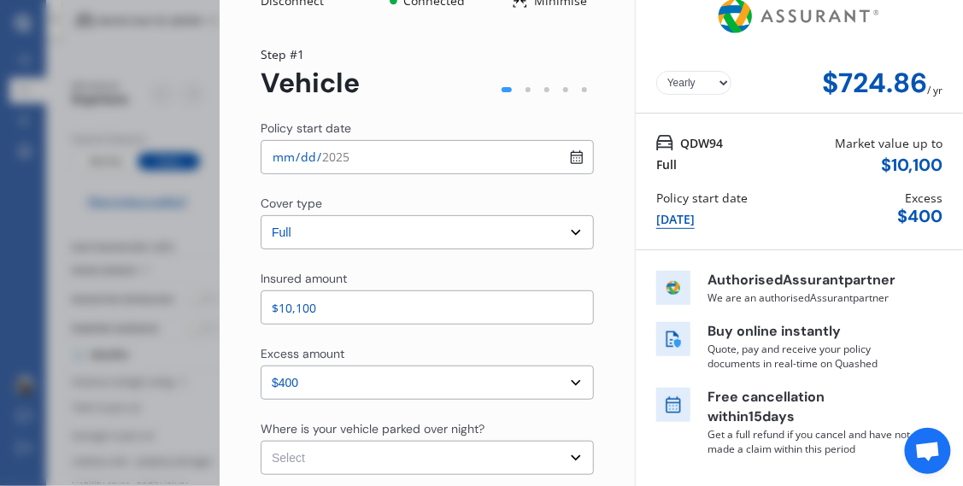
scroll to position [0, 0]
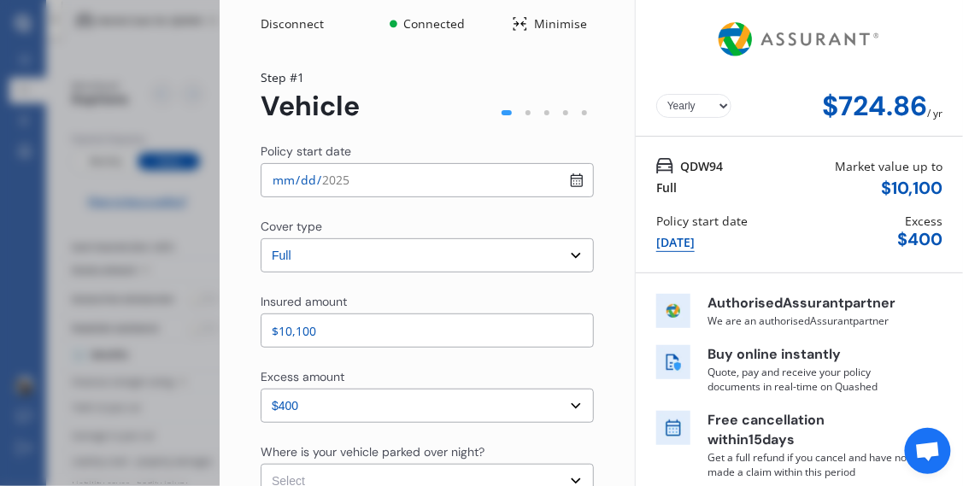
click at [709, 108] on select "Yearly Monthly" at bounding box center [693, 106] width 75 height 24
select select "Monthly"
click at [656, 94] on select "Yearly Monthly" at bounding box center [693, 106] width 75 height 24
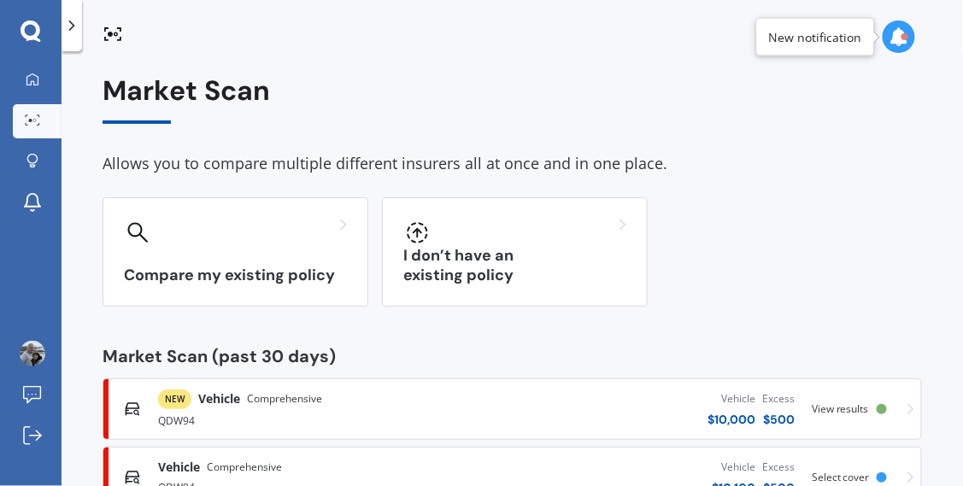
scroll to position [94, 0]
